Goal: Information Seeking & Learning: Learn about a topic

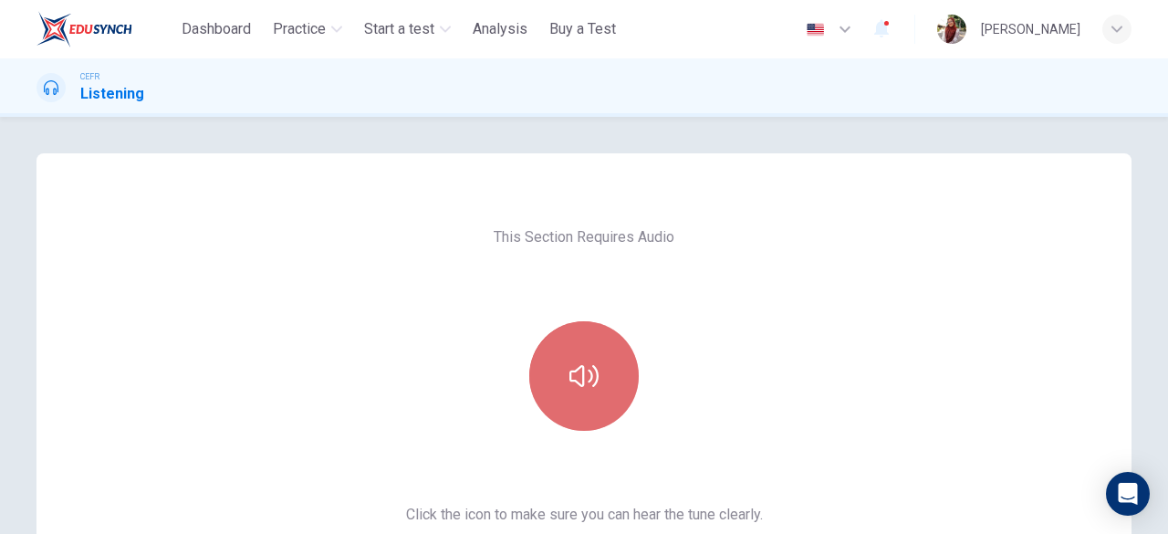
click at [594, 397] on button "button" at bounding box center [583, 375] width 109 height 109
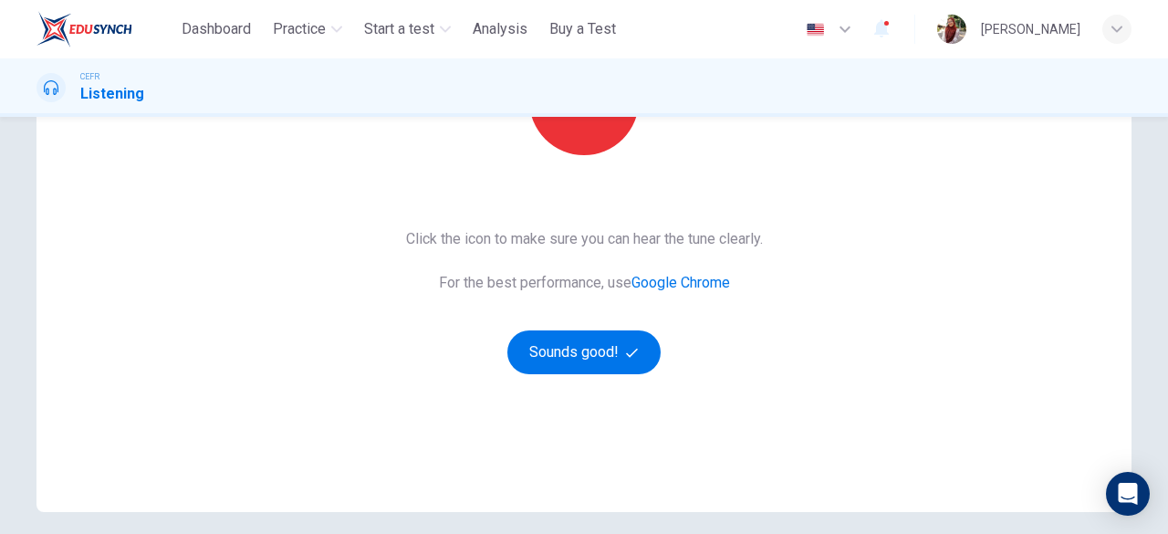
scroll to position [277, 0]
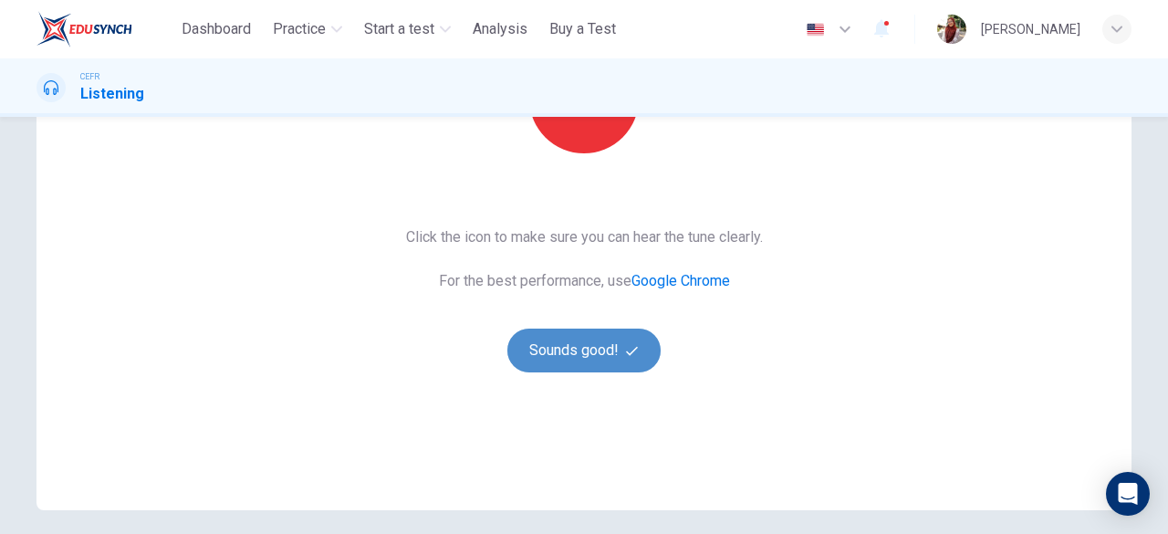
click at [613, 352] on button "Sounds good!" at bounding box center [583, 350] width 153 height 44
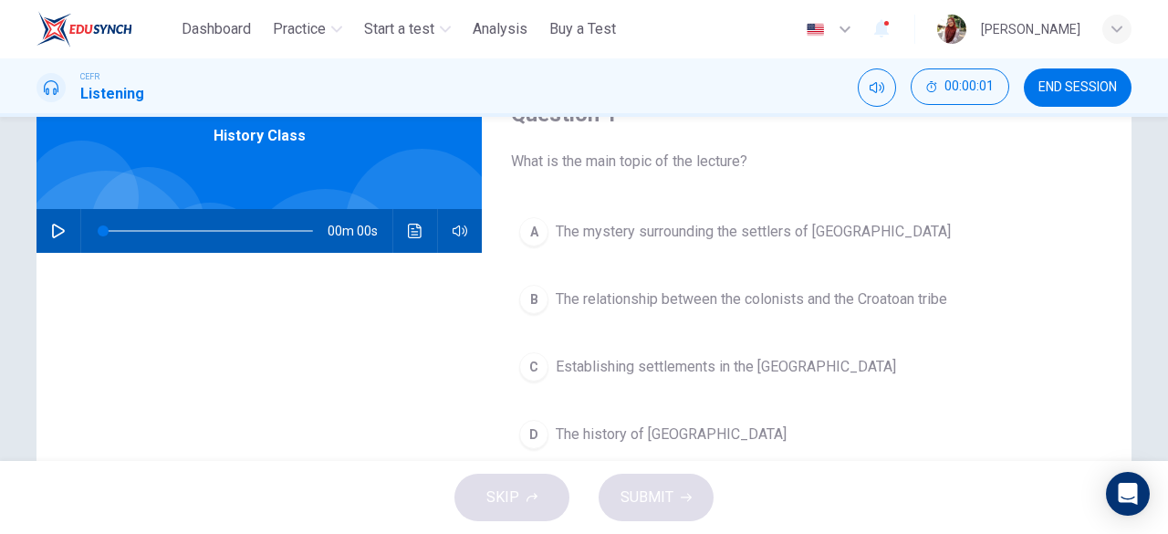
scroll to position [1, 0]
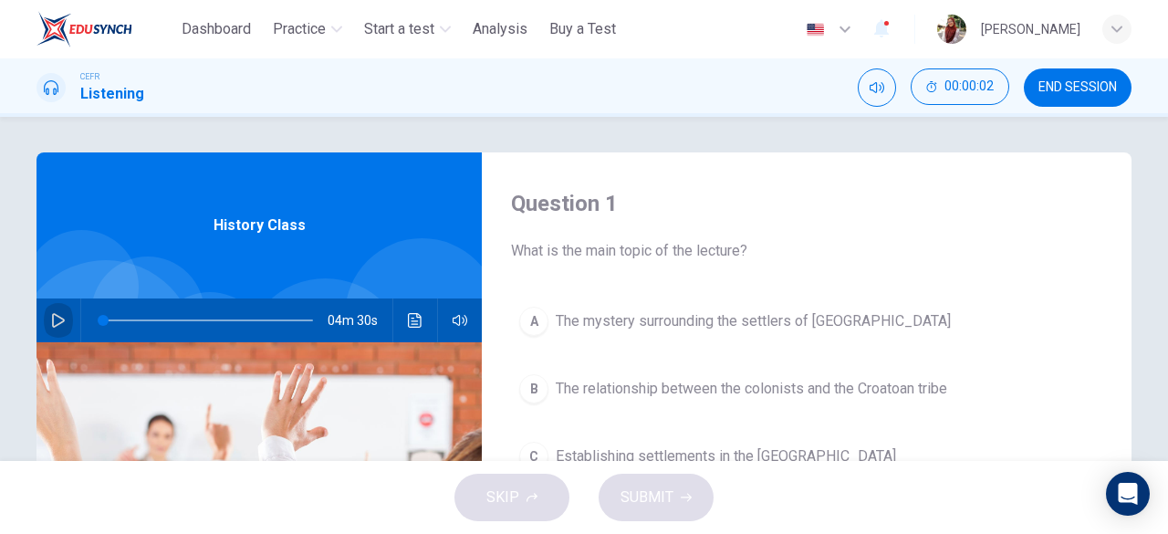
click at [55, 328] on button "button" at bounding box center [58, 320] width 29 height 44
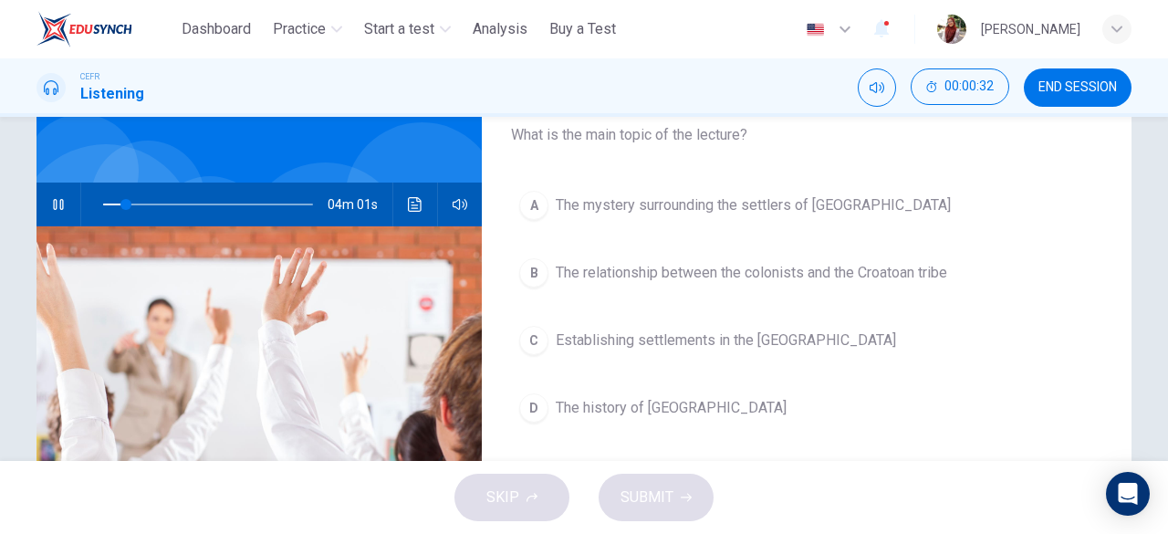
scroll to position [151, 0]
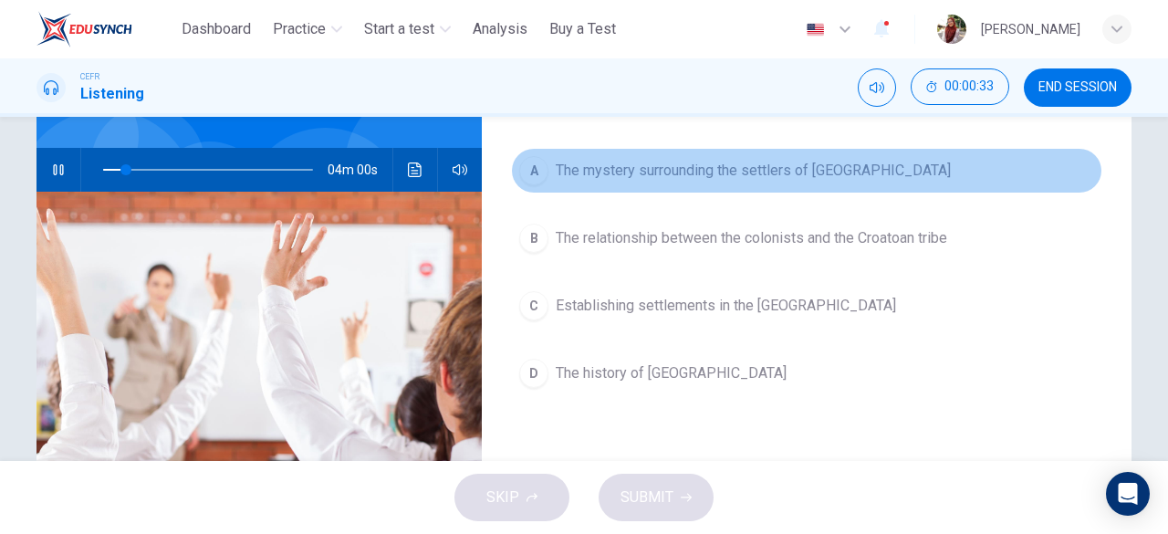
click at [714, 175] on span "The mystery surrounding the settlers of [GEOGRAPHIC_DATA]" at bounding box center [753, 171] width 395 height 22
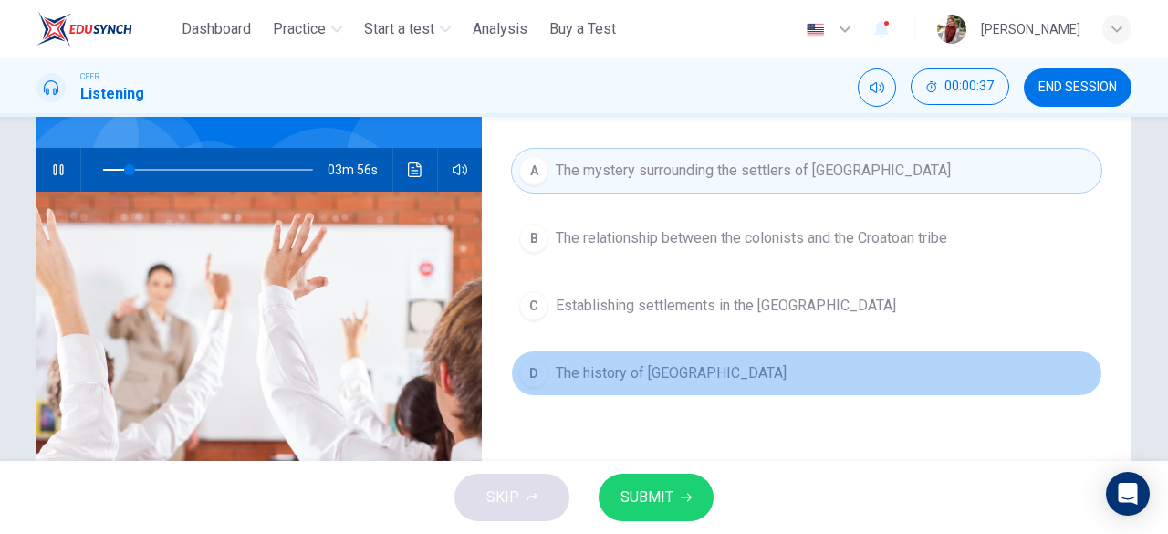
click at [623, 388] on button "D The history of [GEOGRAPHIC_DATA]" at bounding box center [806, 373] width 591 height 46
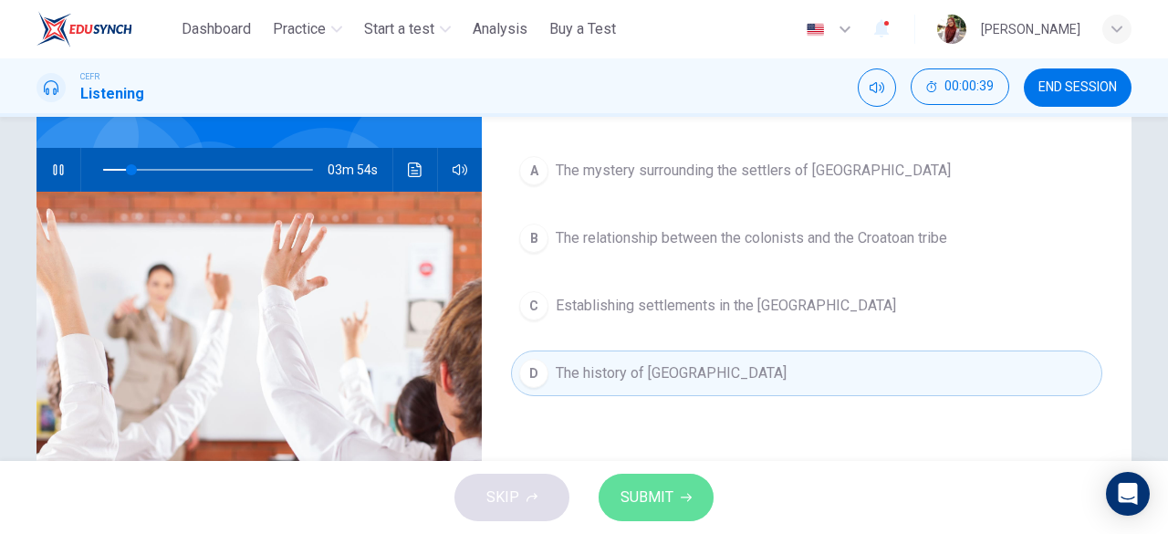
click at [653, 491] on span "SUBMIT" at bounding box center [646, 498] width 53 height 26
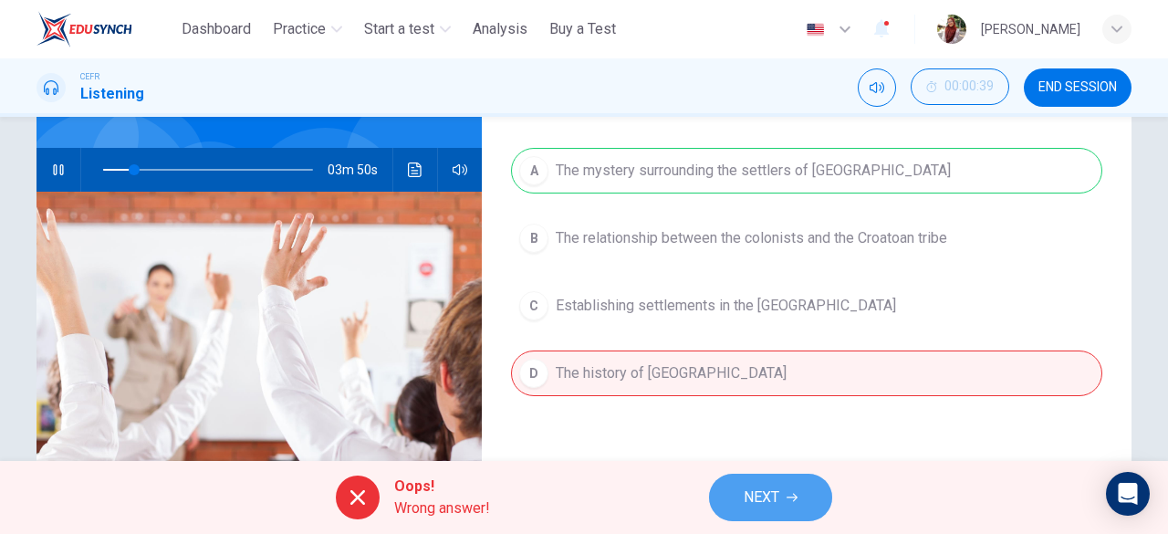
click at [759, 511] on button "NEXT" at bounding box center [770, 497] width 123 height 47
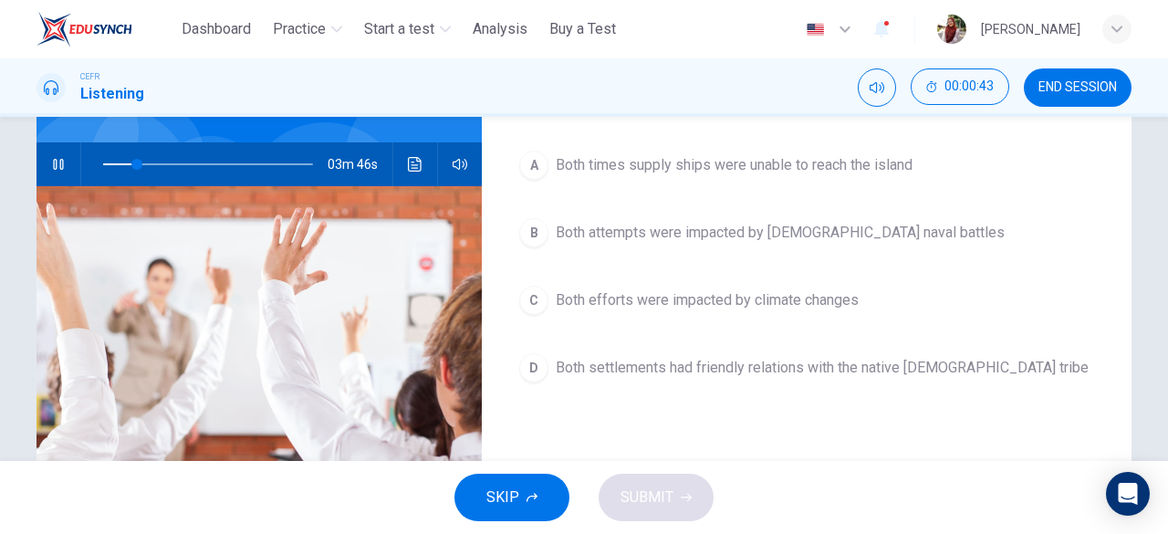
scroll to position [158, 0]
type input "**"
click at [102, 21] on img at bounding box center [84, 29] width 96 height 36
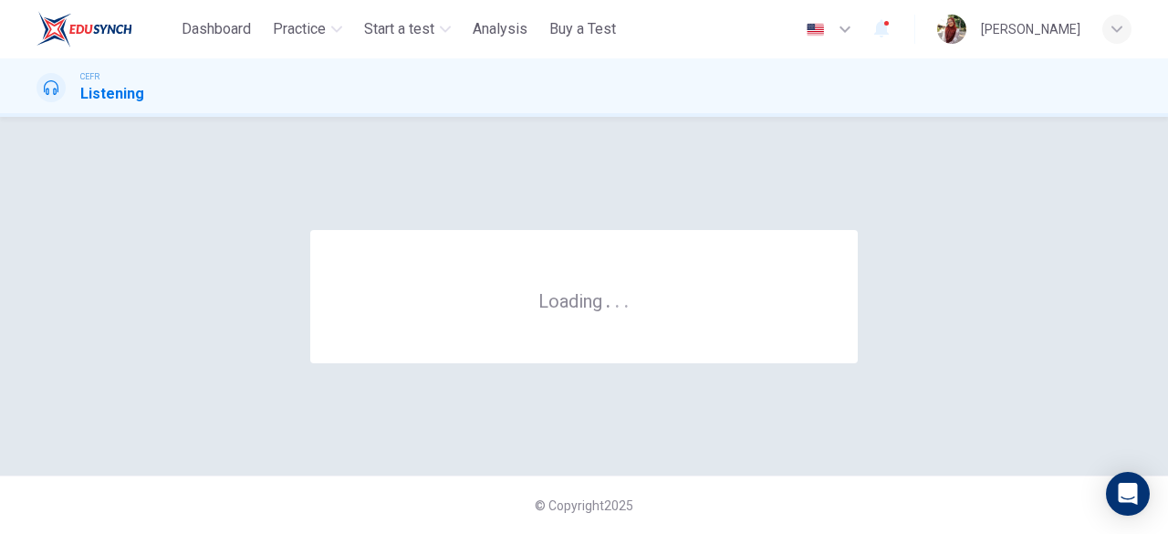
scroll to position [0, 0]
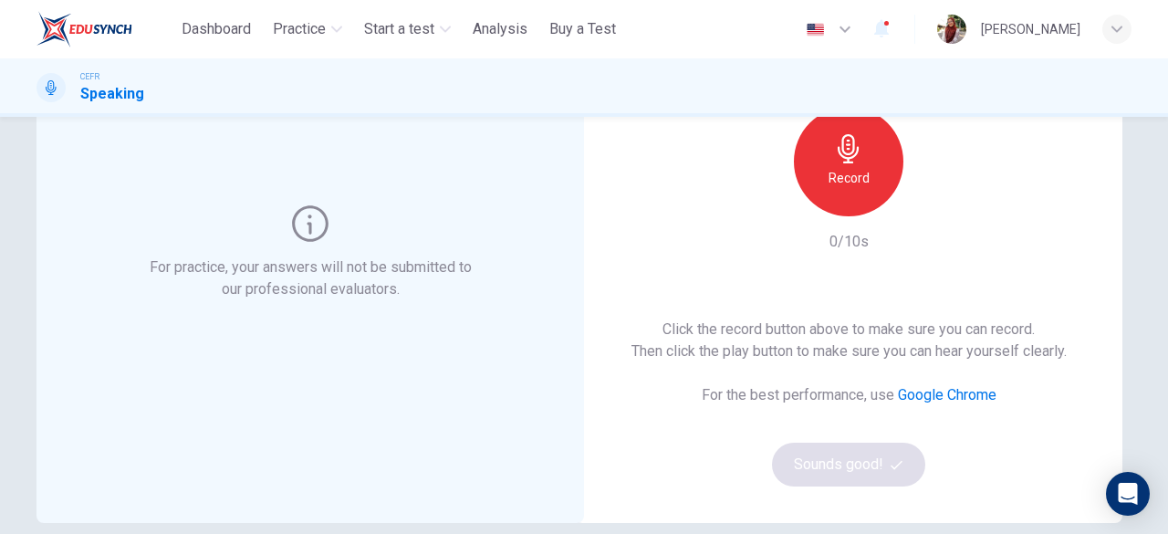
scroll to position [172, 0]
click at [807, 167] on div "Record" at bounding box center [848, 160] width 109 height 109
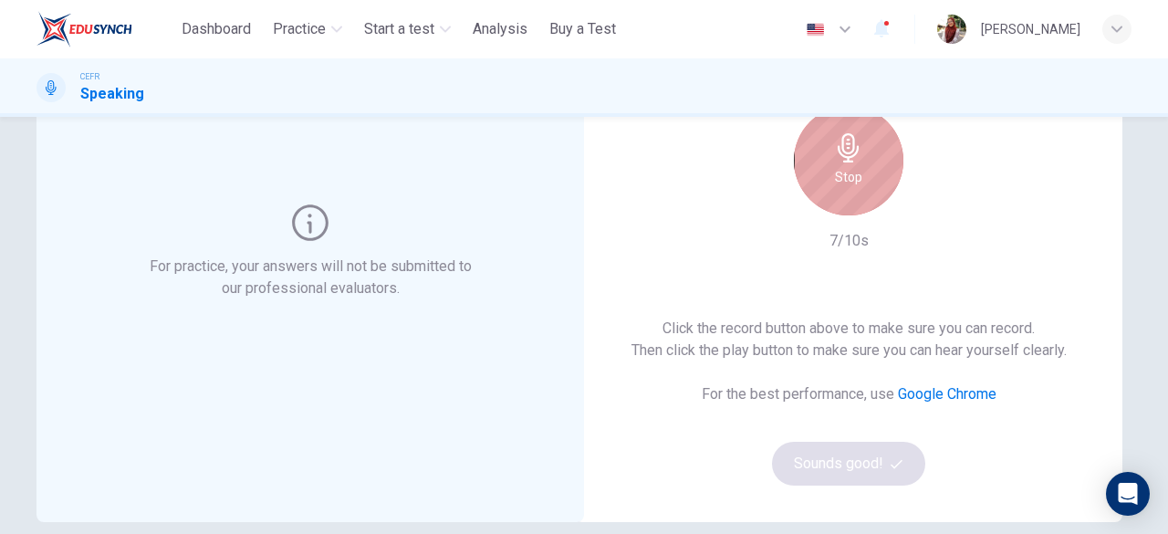
click at [875, 155] on div "Stop" at bounding box center [848, 160] width 109 height 109
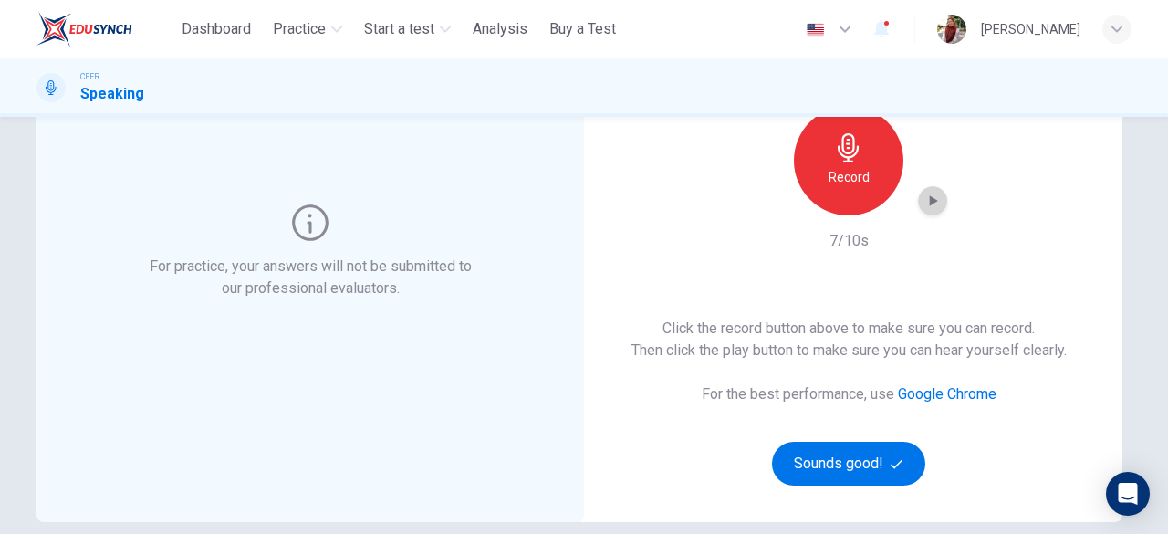
click at [933, 207] on icon "button" at bounding box center [932, 201] width 18 height 18
click at [845, 186] on h6 "Record" at bounding box center [849, 177] width 41 height 22
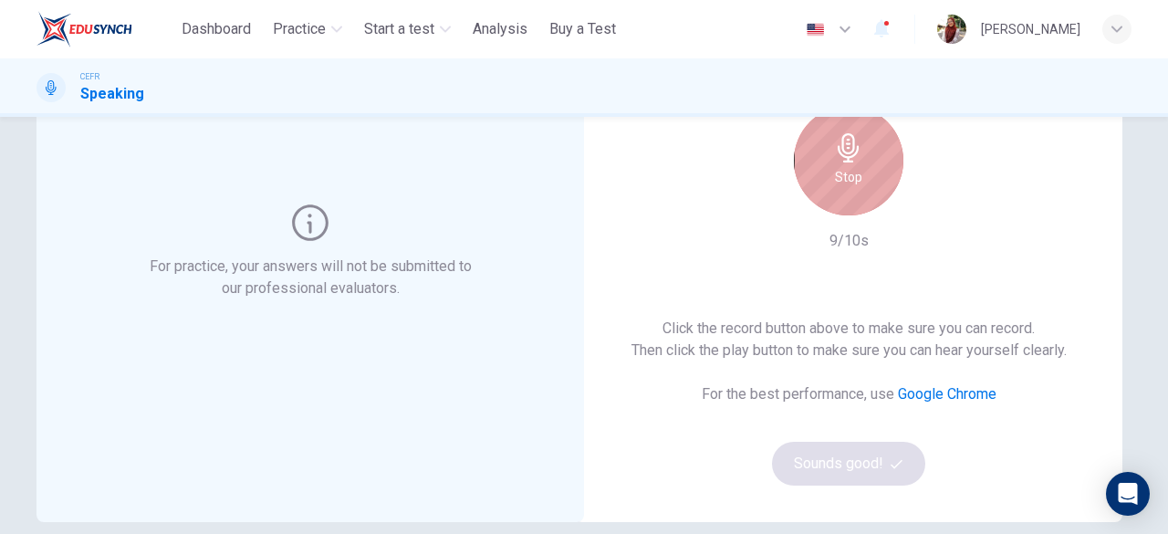
click at [821, 133] on div "Stop" at bounding box center [848, 160] width 109 height 109
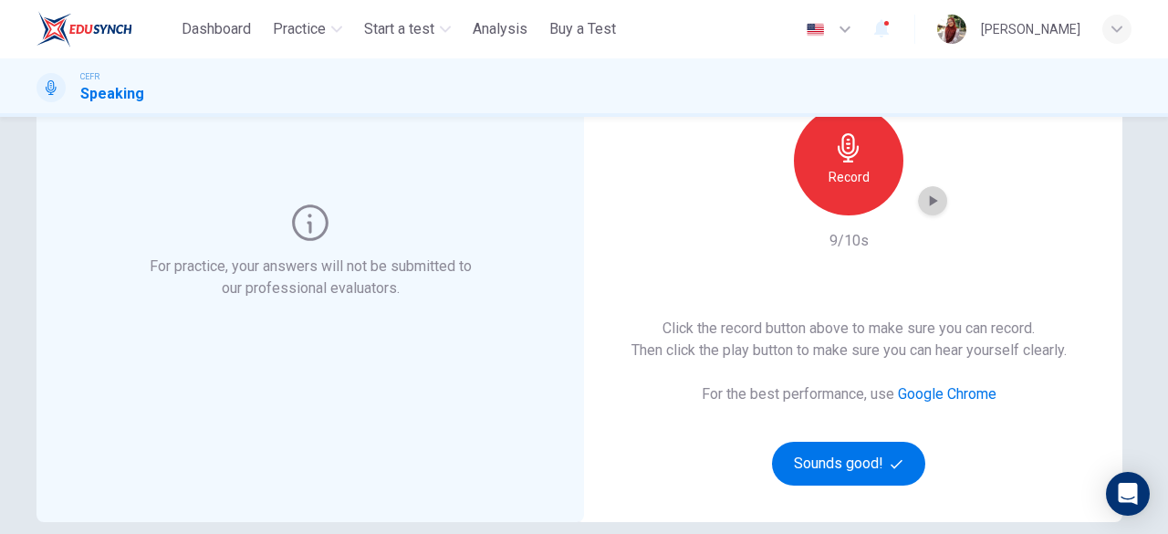
click at [931, 199] on icon "button" at bounding box center [932, 201] width 18 height 18
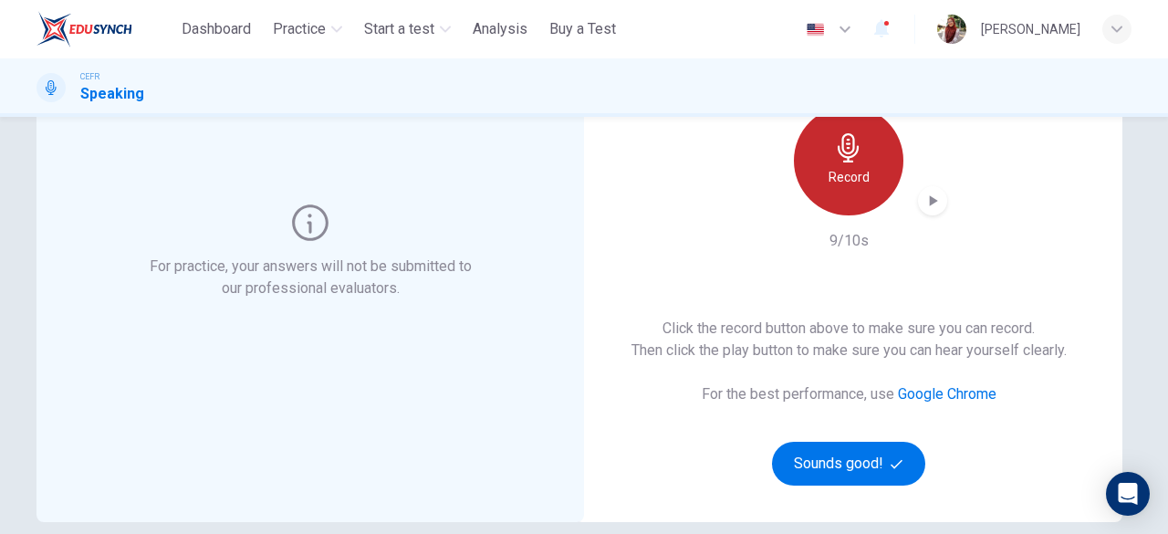
click at [878, 140] on div "Record" at bounding box center [848, 160] width 109 height 109
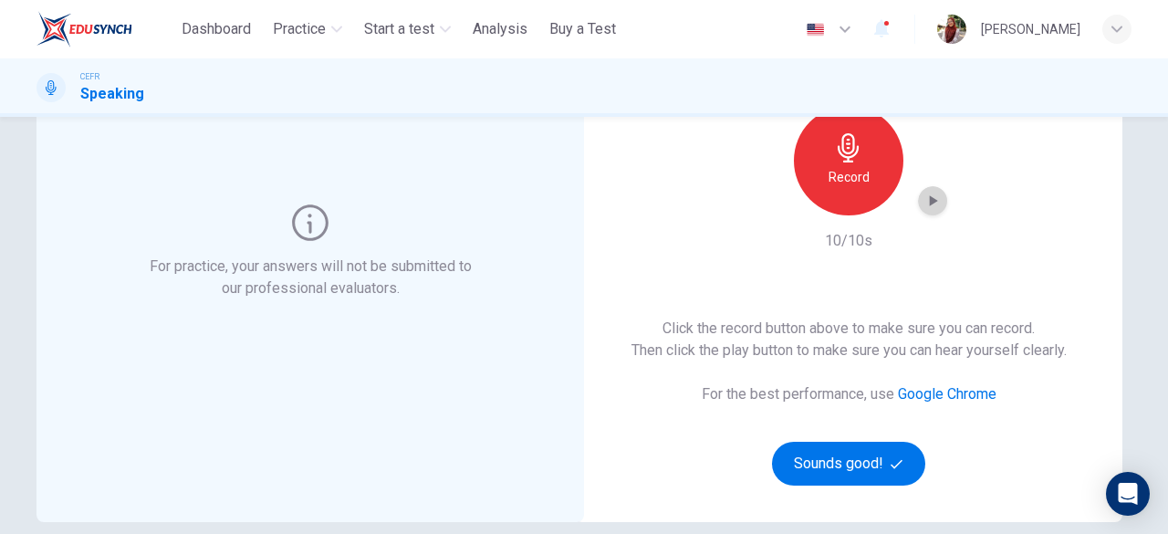
click at [930, 203] on icon "button" at bounding box center [934, 200] width 8 height 11
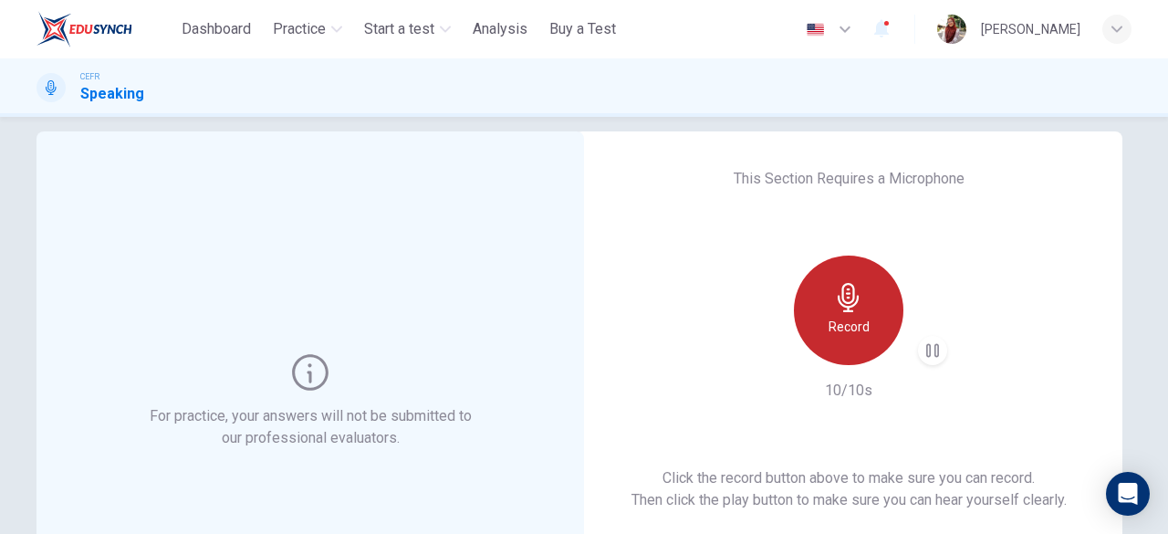
click at [865, 302] on div "Record" at bounding box center [848, 309] width 109 height 109
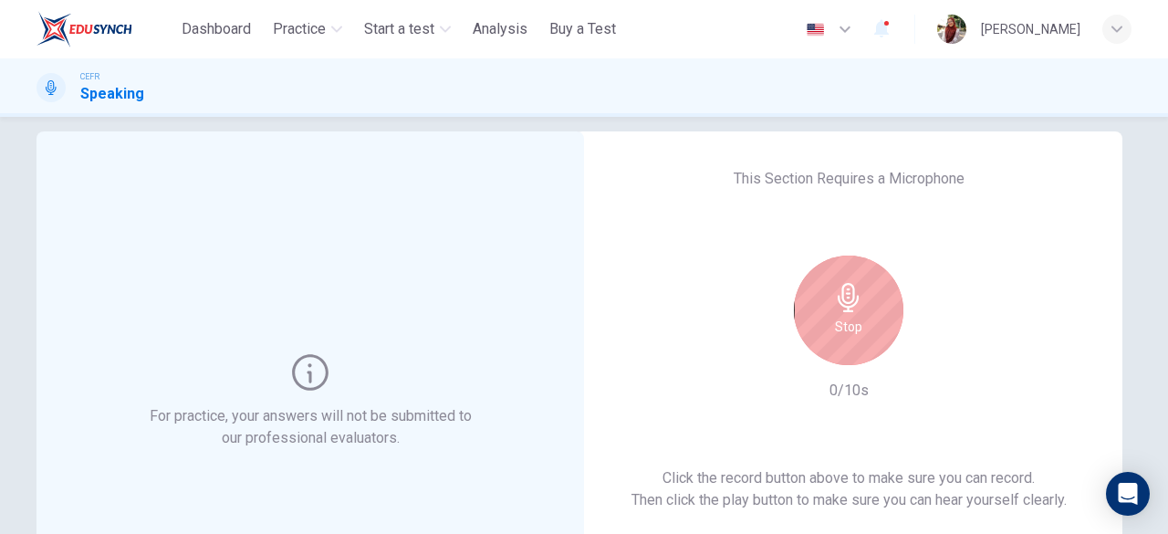
click at [865, 302] on div "Stop" at bounding box center [848, 309] width 109 height 109
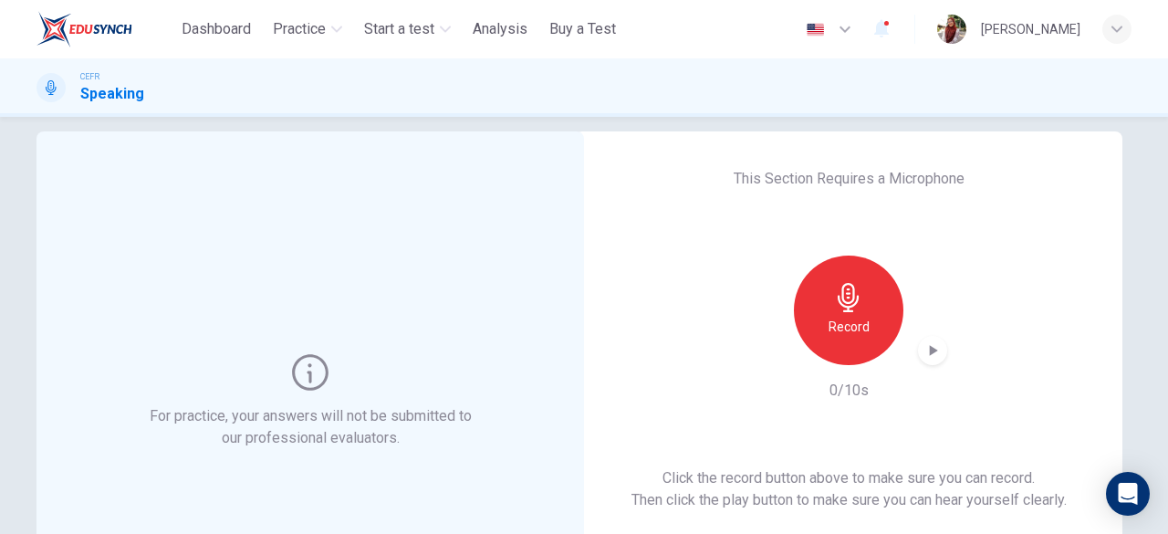
scroll to position [349, 0]
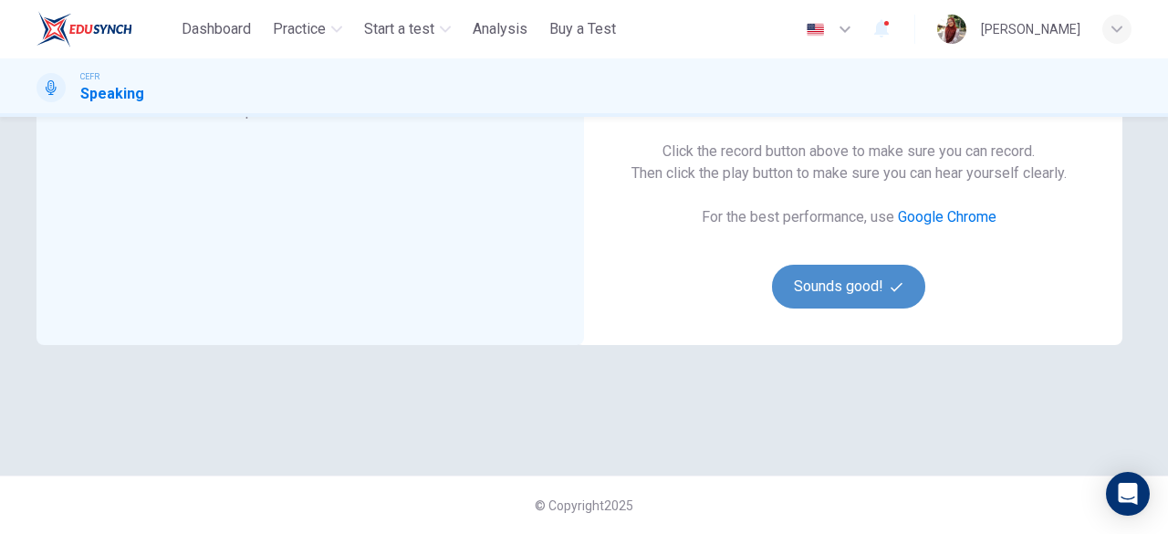
click at [875, 296] on button "Sounds good!" at bounding box center [848, 287] width 153 height 44
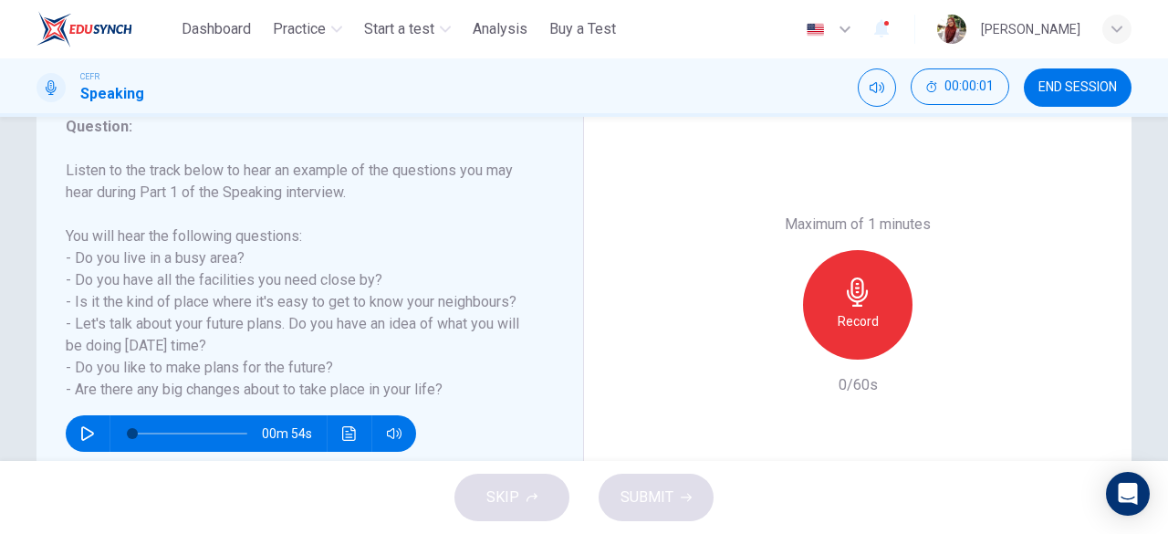
scroll to position [265, 0]
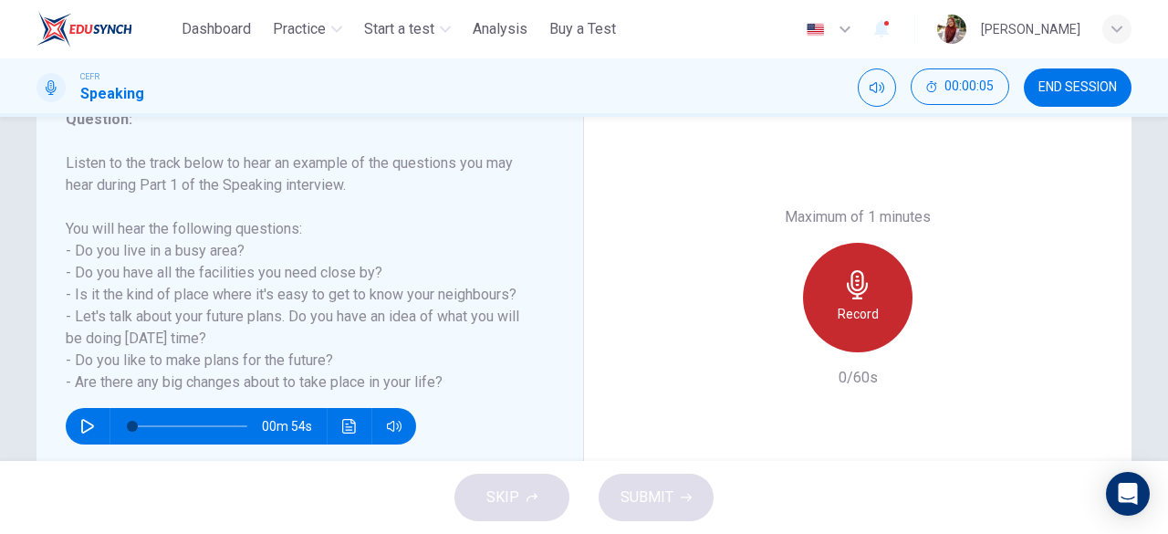
click at [860, 331] on div "Record" at bounding box center [857, 297] width 109 height 109
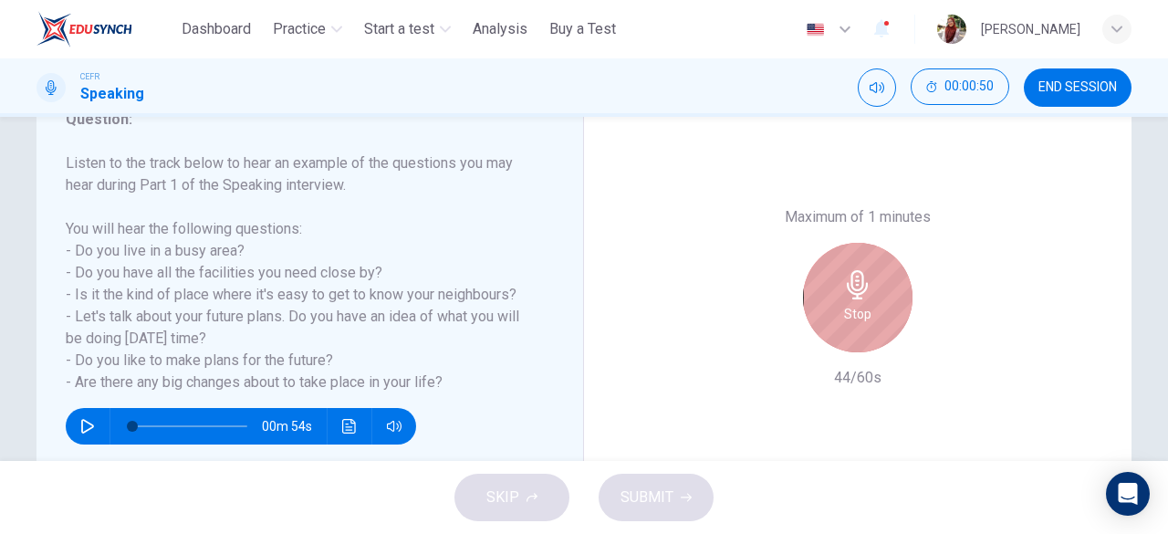
click at [860, 331] on div "Stop" at bounding box center [857, 297] width 109 height 109
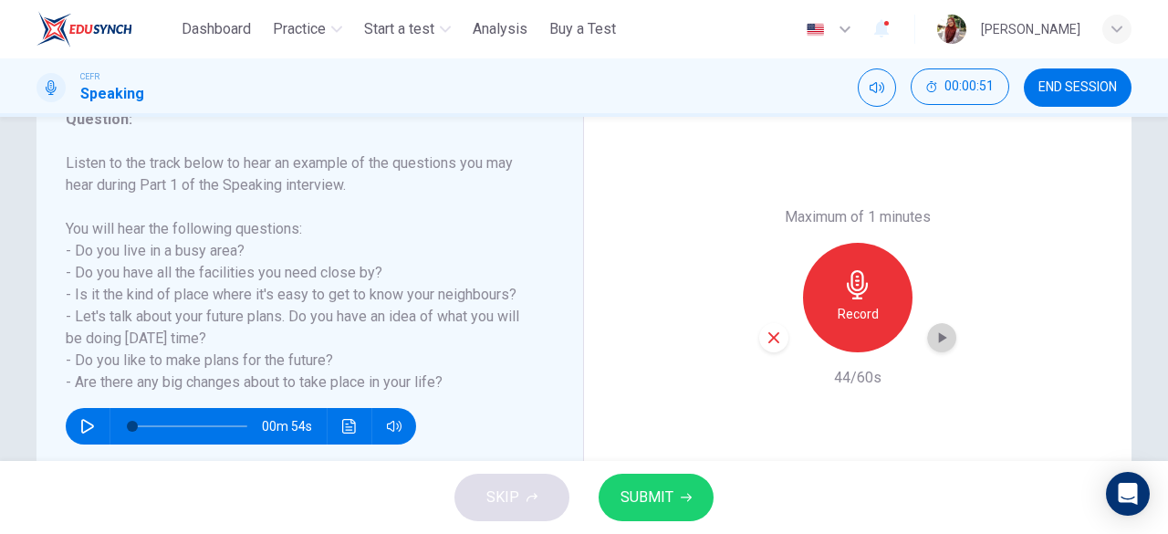
click at [935, 347] on div "button" at bounding box center [941, 337] width 29 height 29
click at [668, 495] on span "SUBMIT" at bounding box center [646, 498] width 53 height 26
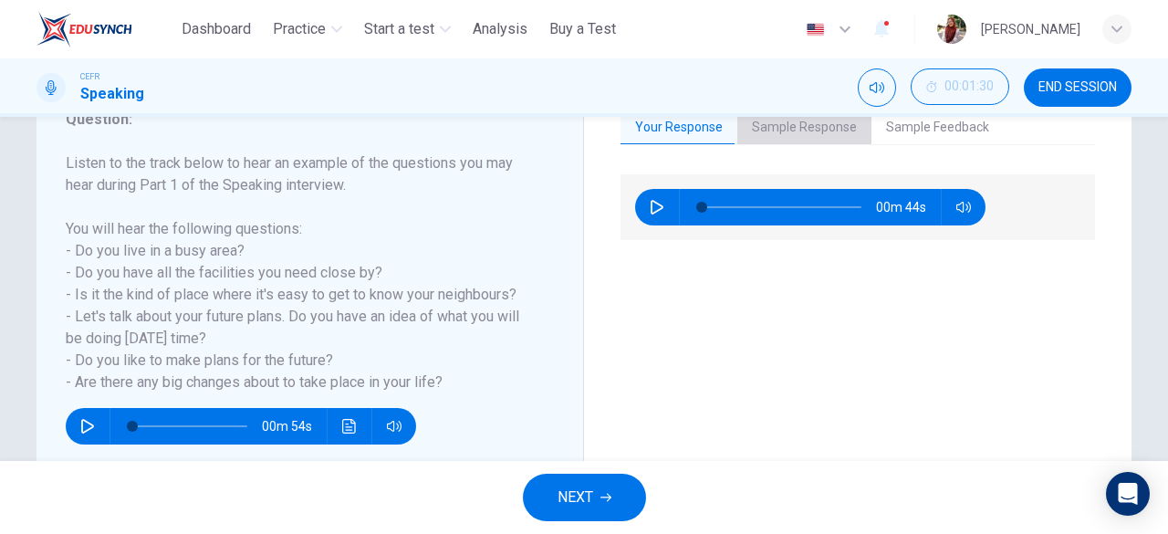
click at [825, 137] on button "Sample Response" at bounding box center [804, 128] width 134 height 38
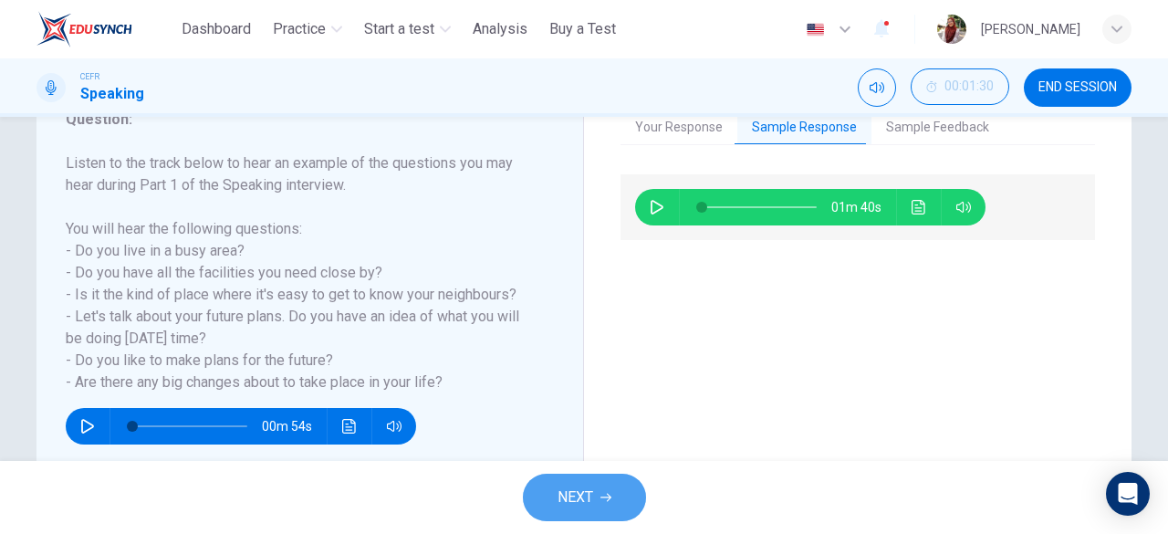
click at [582, 514] on button "NEXT" at bounding box center [584, 497] width 123 height 47
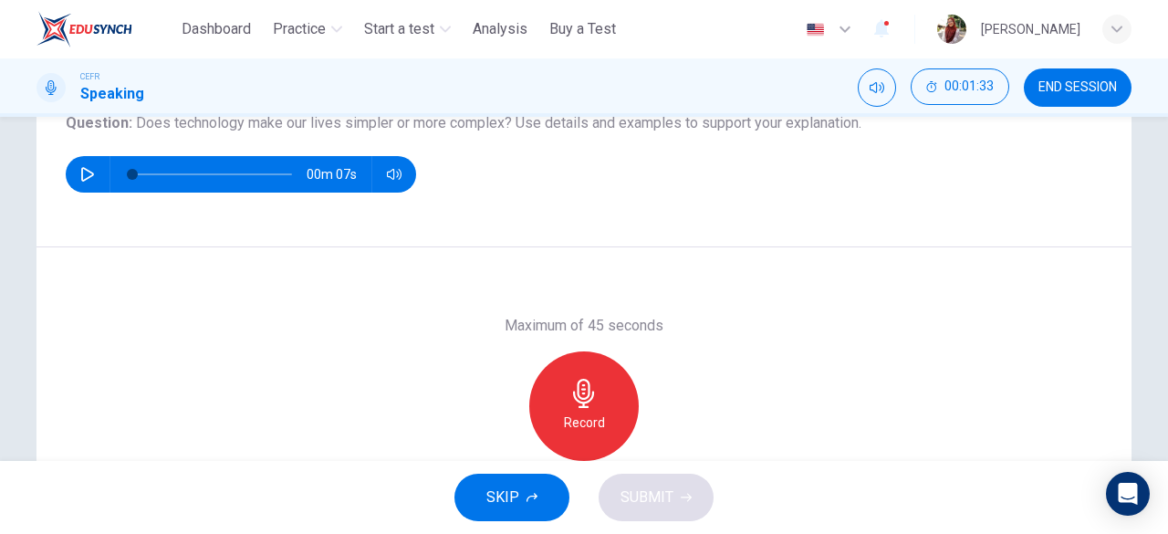
scroll to position [224, 0]
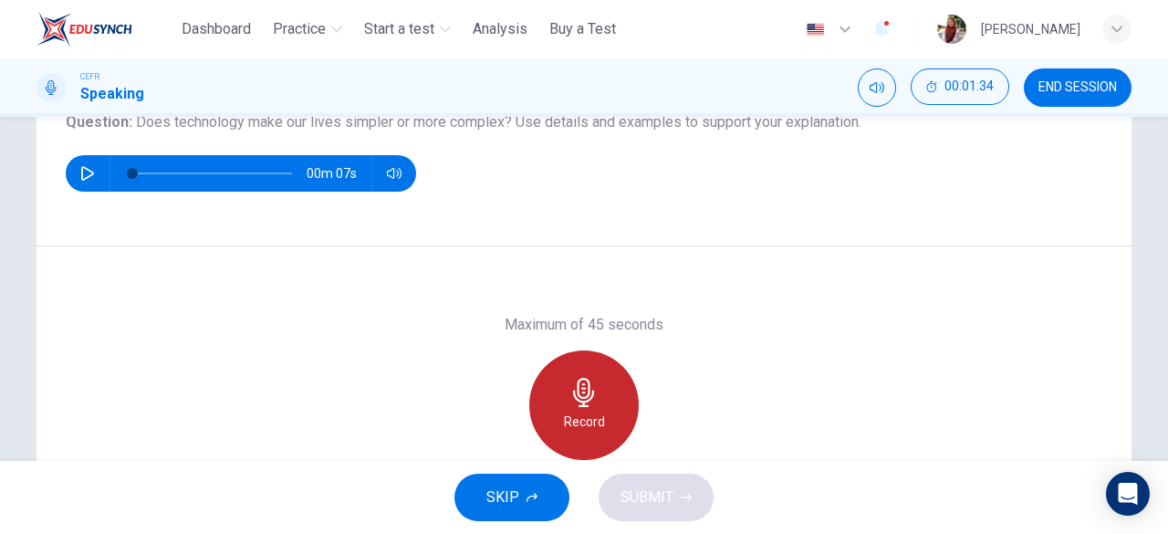
click at [583, 390] on icon "button" at bounding box center [583, 392] width 29 height 29
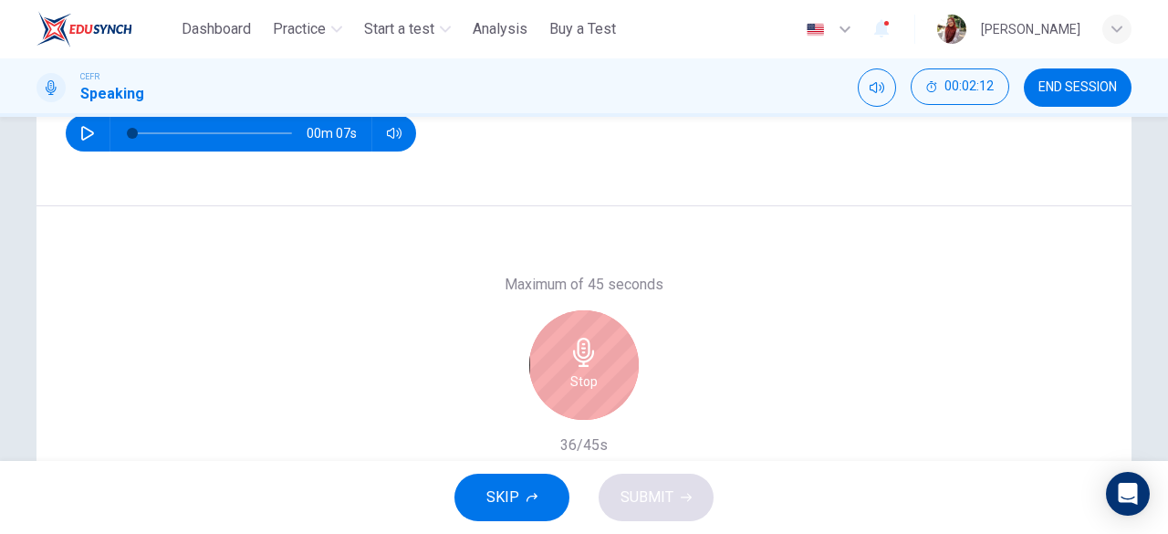
scroll to position [292, 0]
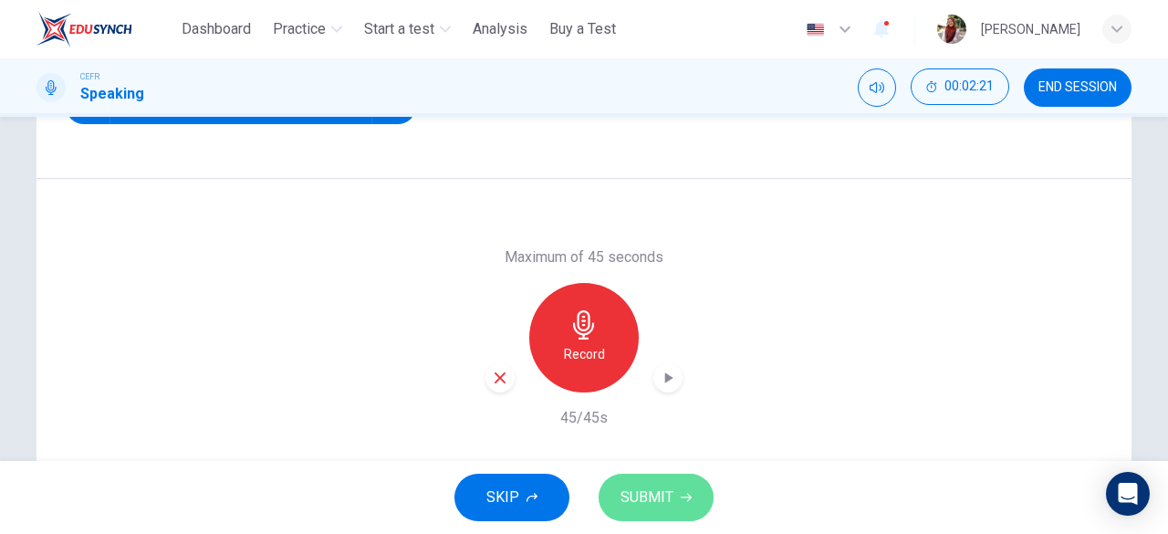
click at [689, 481] on button "SUBMIT" at bounding box center [656, 497] width 115 height 47
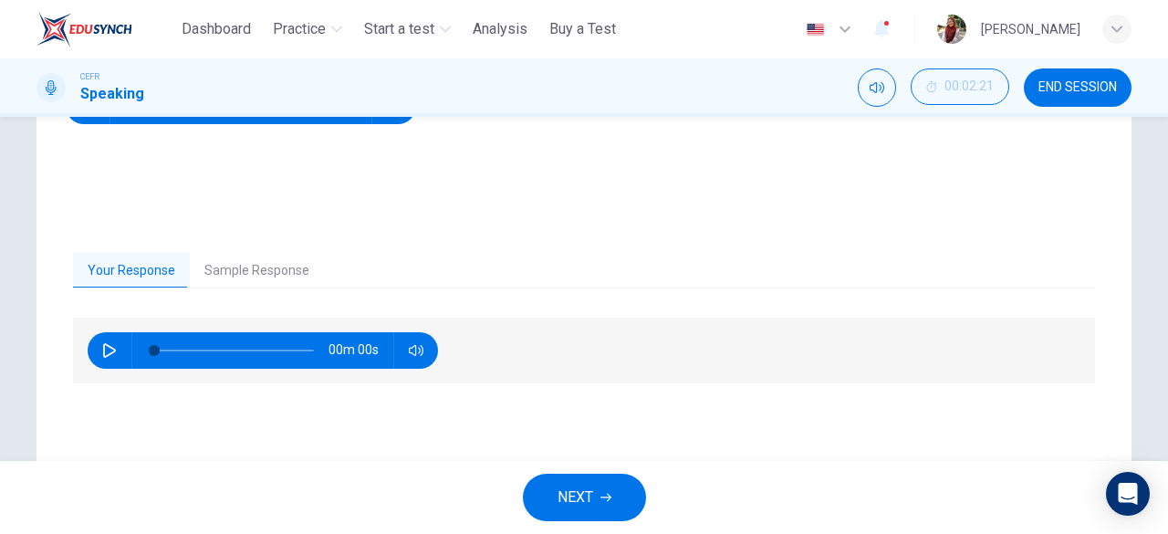
scroll to position [363, 0]
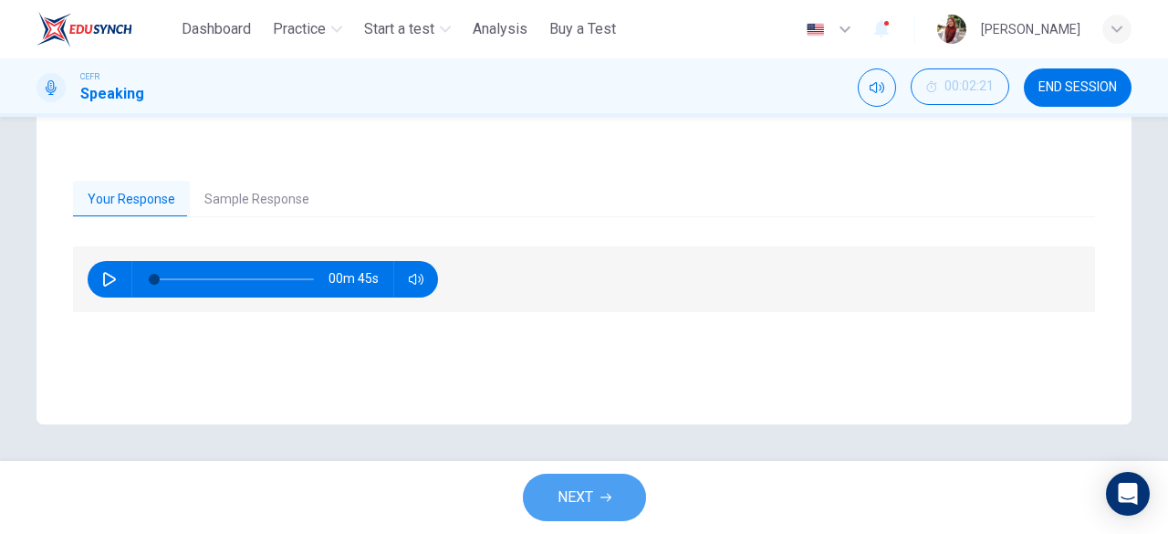
click at [591, 494] on span "NEXT" at bounding box center [576, 498] width 36 height 26
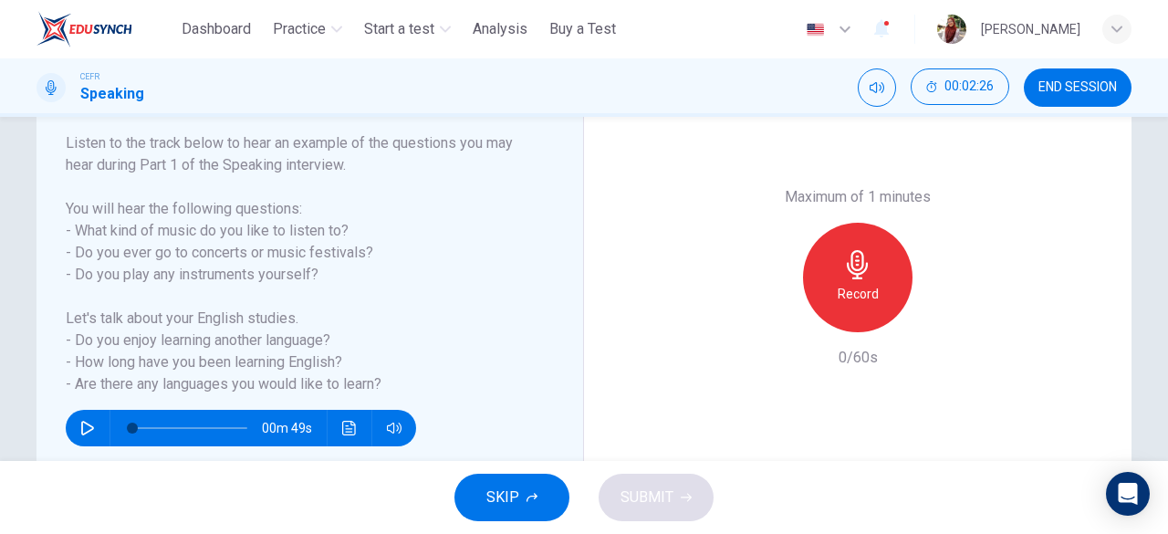
scroll to position [286, 0]
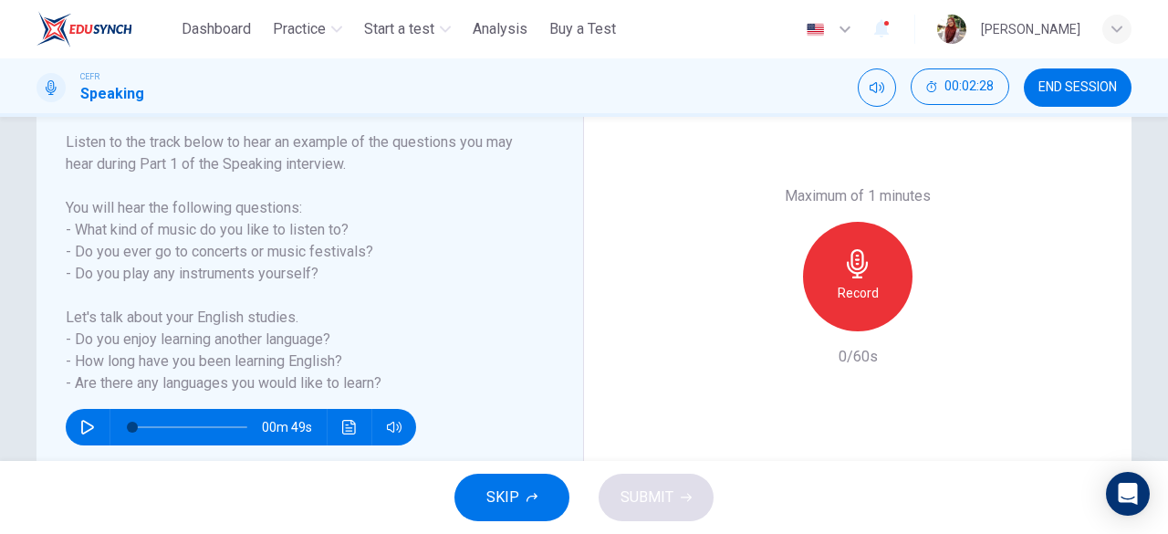
click at [835, 278] on div "Record" at bounding box center [857, 276] width 109 height 109
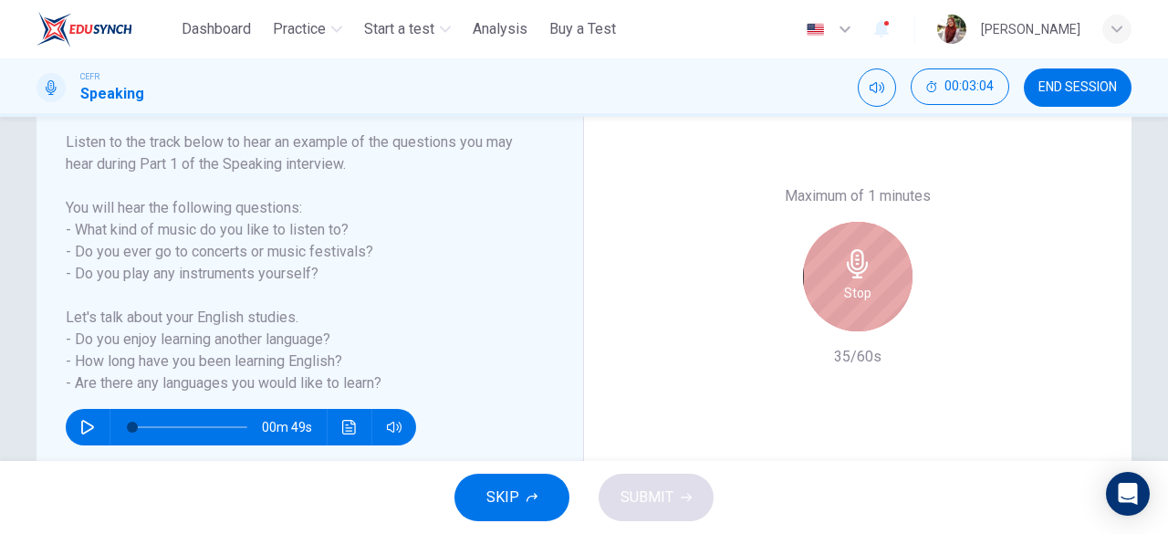
click at [832, 278] on div "Stop" at bounding box center [857, 276] width 109 height 109
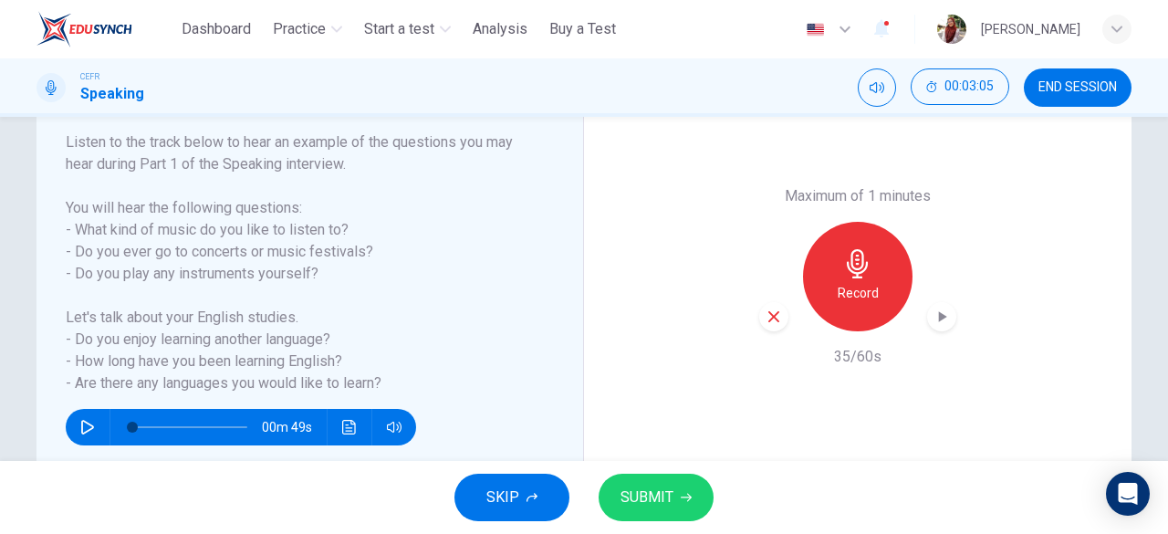
click at [641, 514] on button "SUBMIT" at bounding box center [656, 497] width 115 height 47
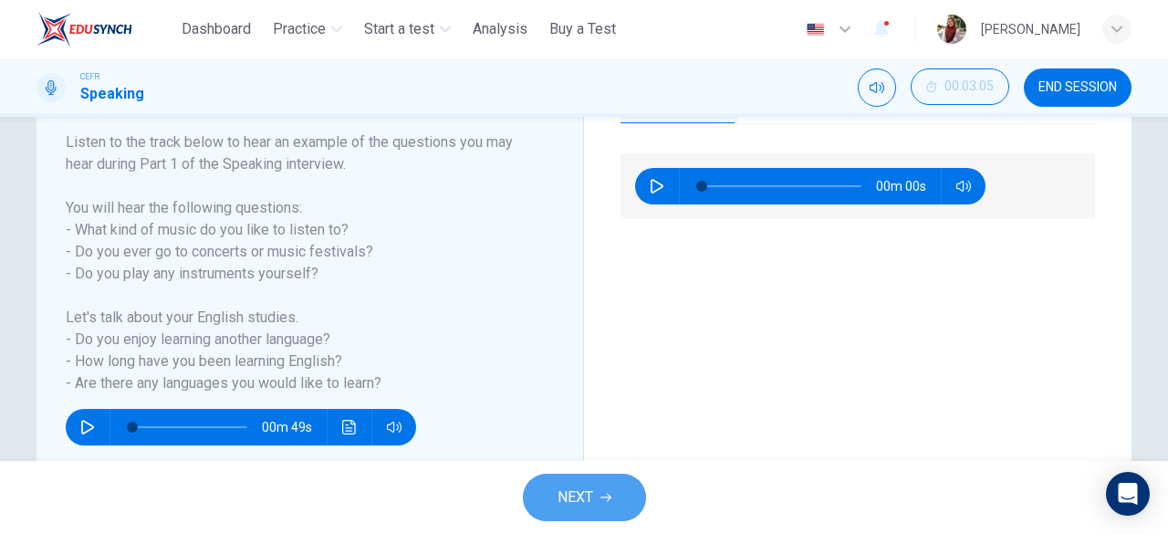
click at [626, 503] on button "NEXT" at bounding box center [584, 497] width 123 height 47
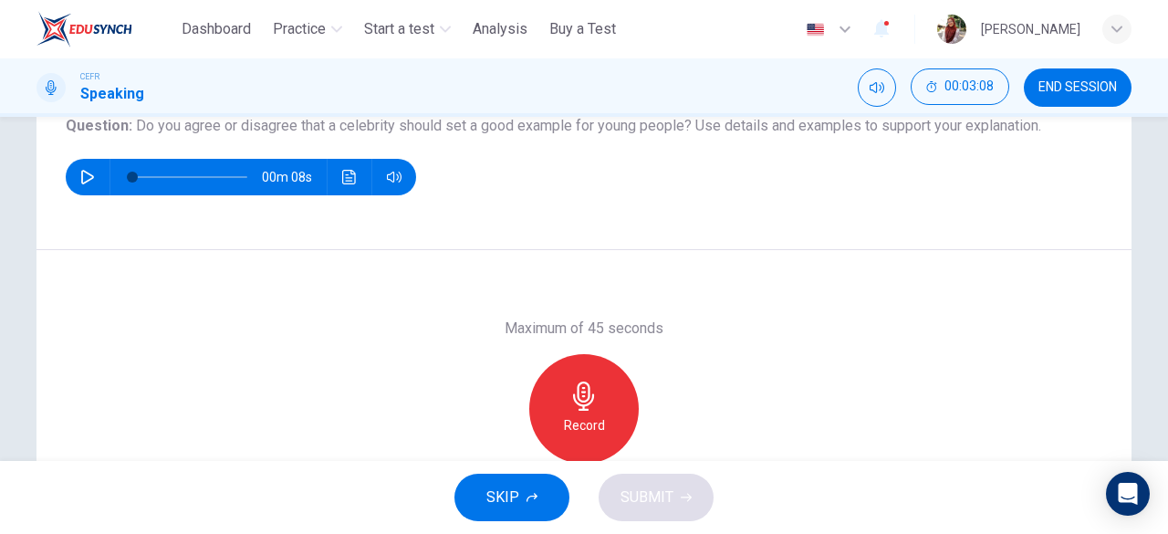
scroll to position [222, 0]
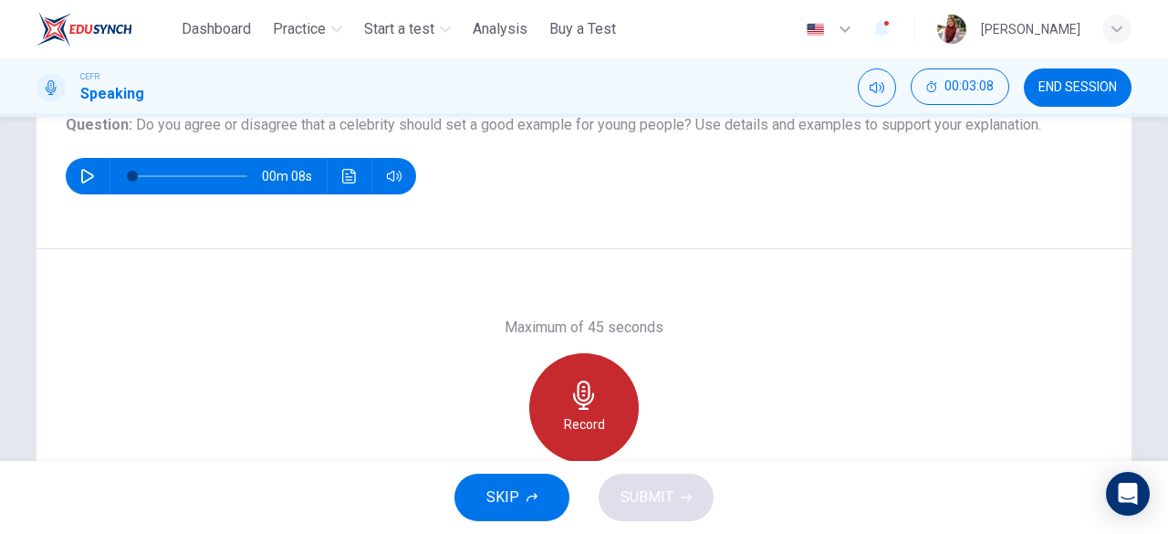
click at [563, 393] on div "Record" at bounding box center [583, 407] width 109 height 109
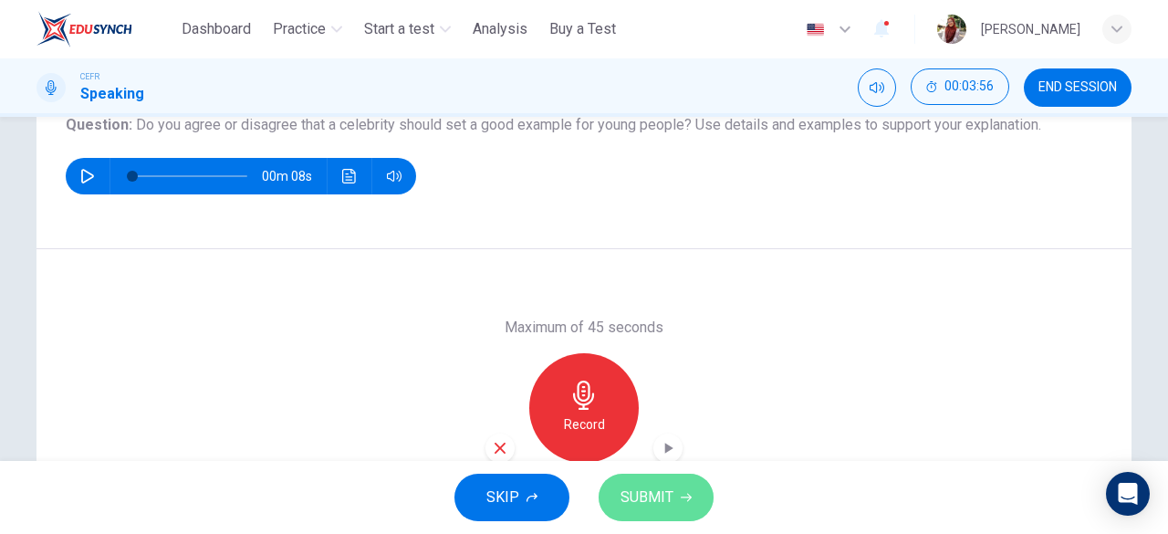
click at [653, 494] on span "SUBMIT" at bounding box center [646, 498] width 53 height 26
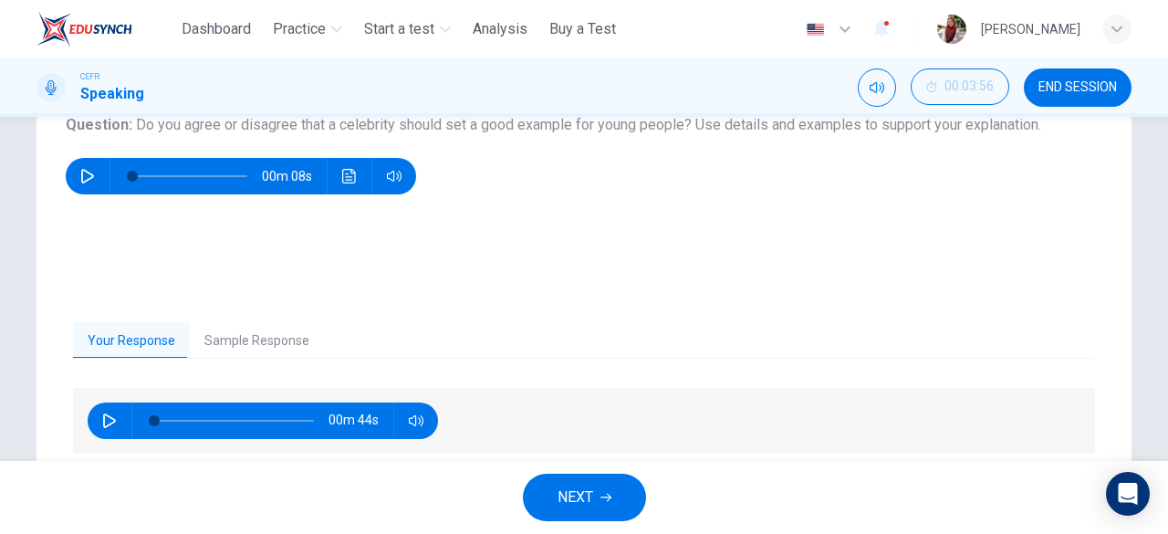
click at [577, 479] on button "NEXT" at bounding box center [584, 497] width 123 height 47
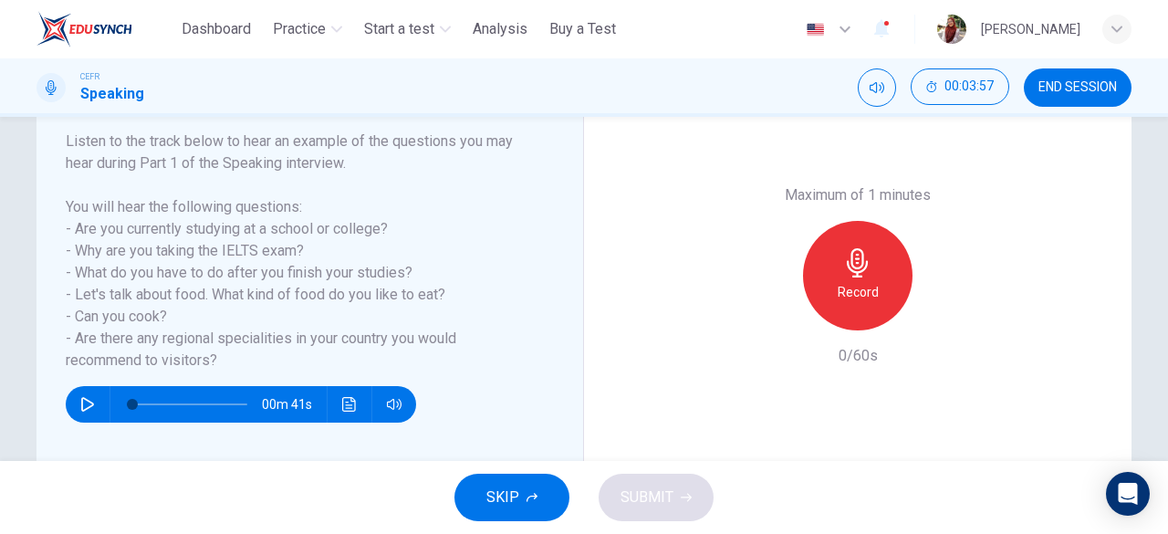
scroll to position [294, 0]
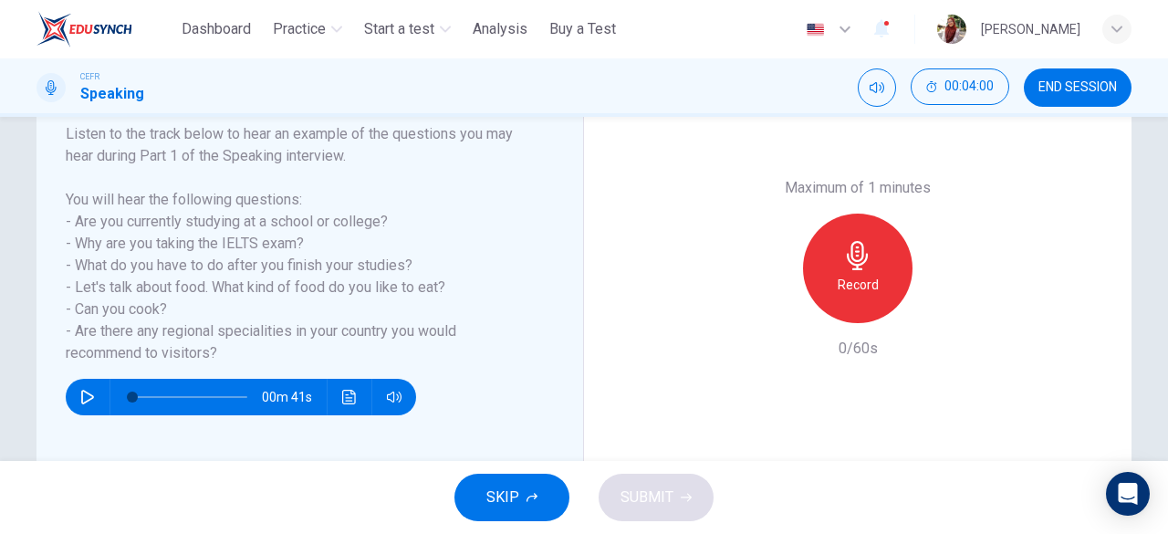
click at [862, 258] on icon "button" at bounding box center [857, 255] width 21 height 29
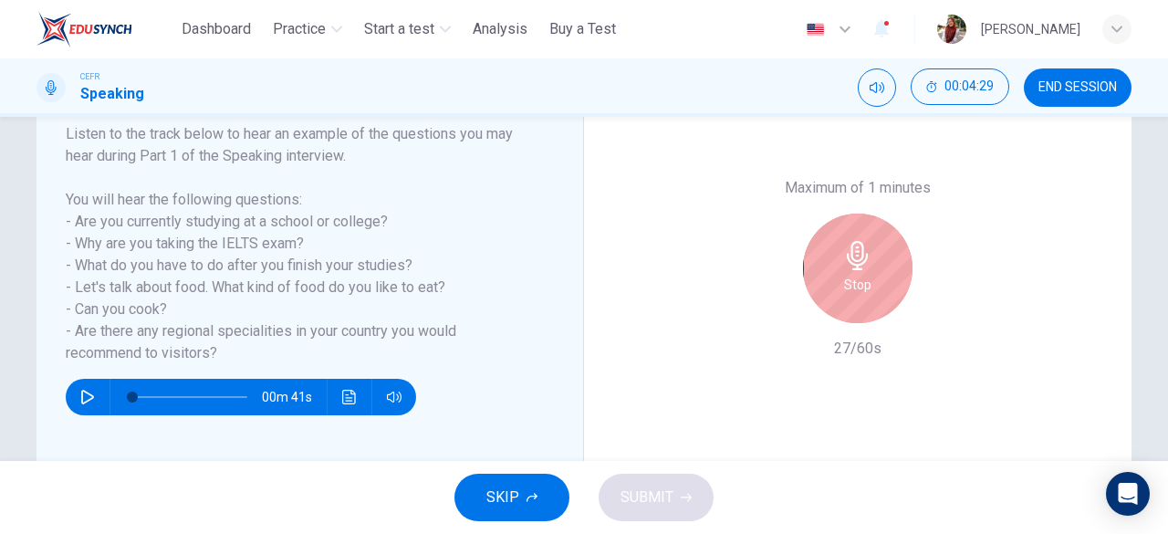
click at [908, 292] on div "Stop" at bounding box center [857, 268] width 197 height 109
click at [883, 288] on div "Stop" at bounding box center [857, 268] width 109 height 109
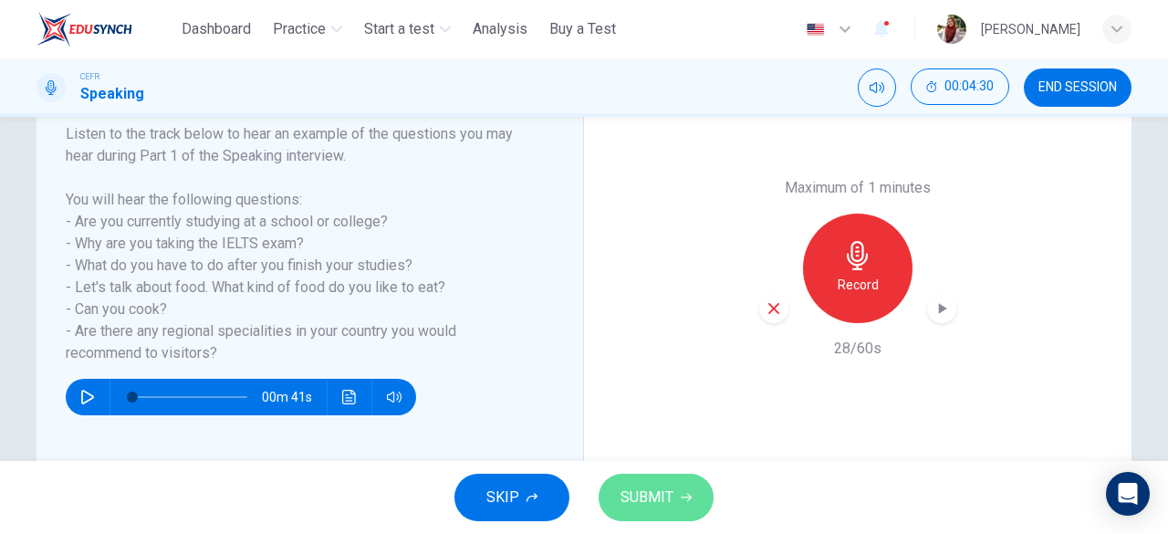
click at [658, 495] on span "SUBMIT" at bounding box center [646, 498] width 53 height 26
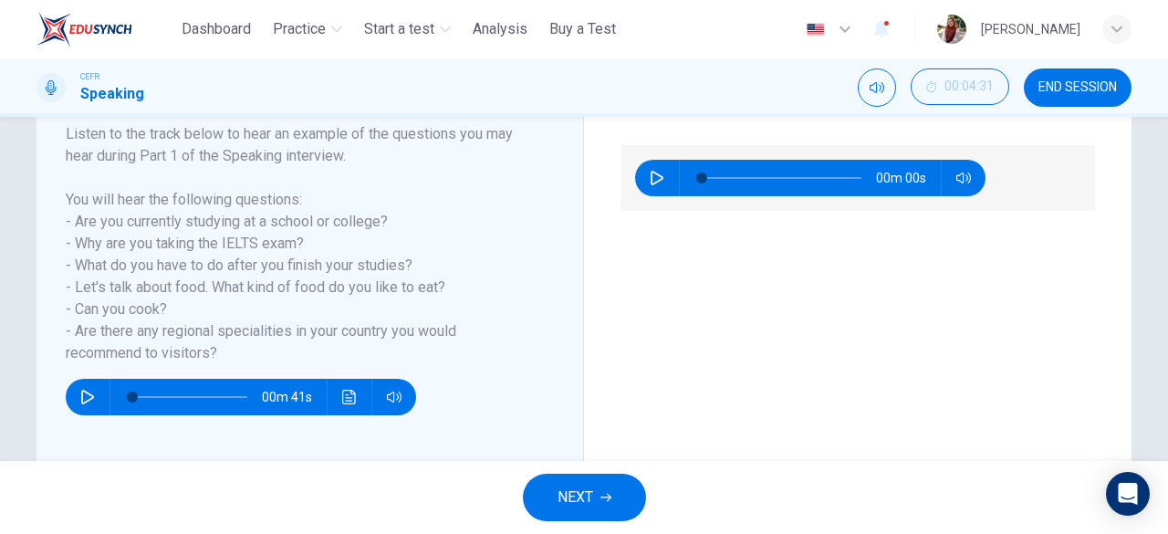
scroll to position [356, 0]
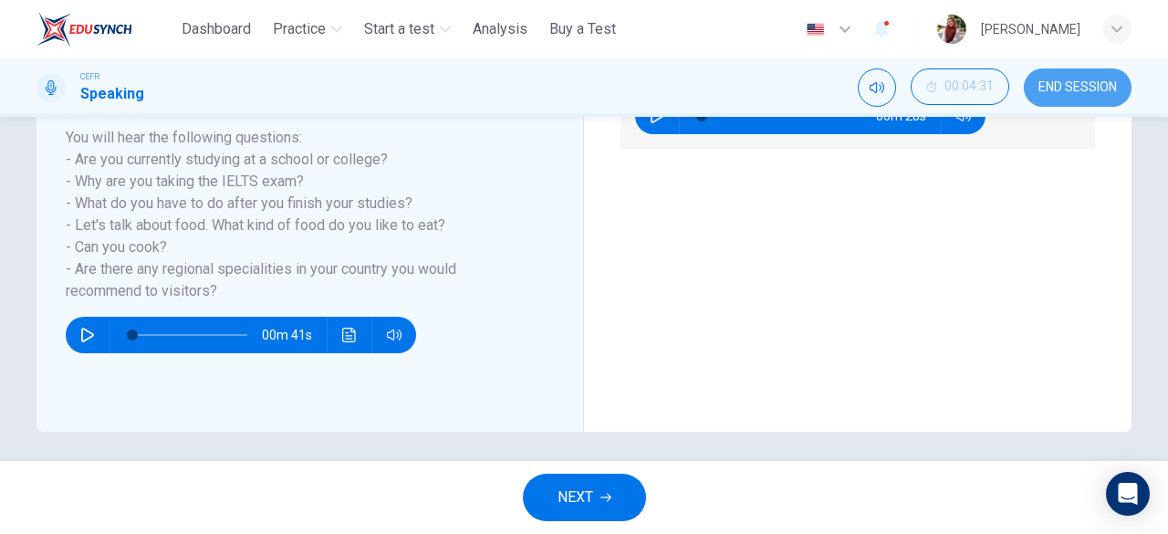
click at [1069, 89] on span "END SESSION" at bounding box center [1077, 87] width 78 height 15
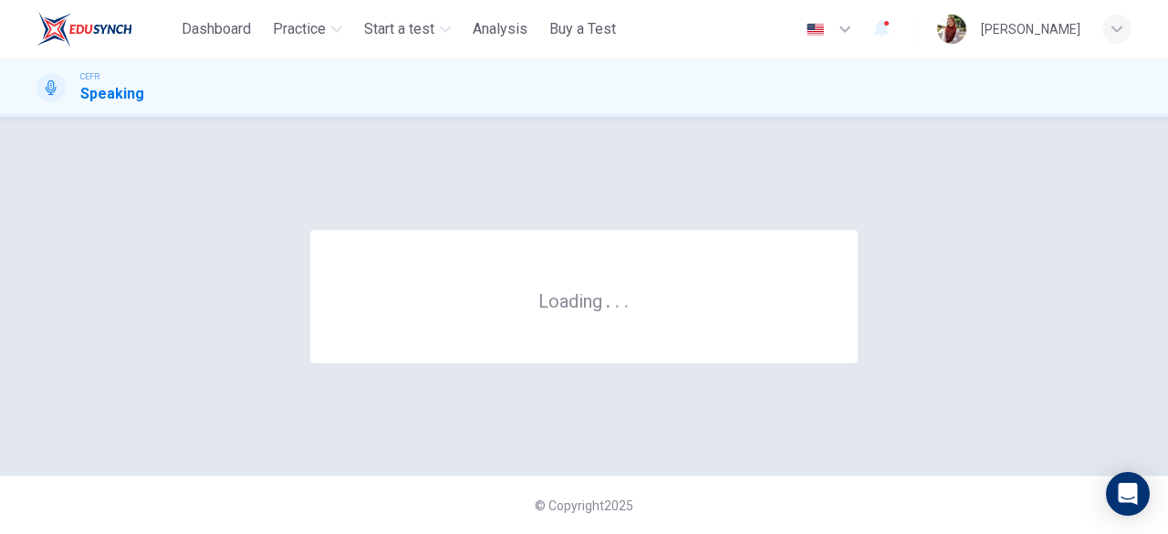
scroll to position [0, 0]
